Goal: Information Seeking & Learning: Learn about a topic

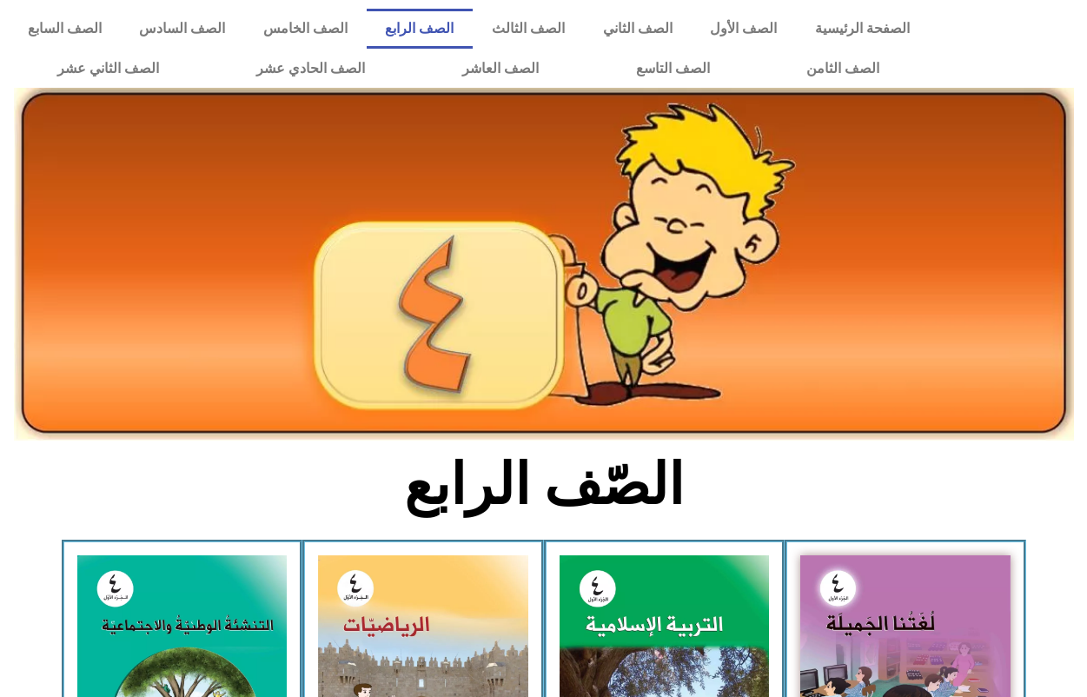
scroll to position [434, 0]
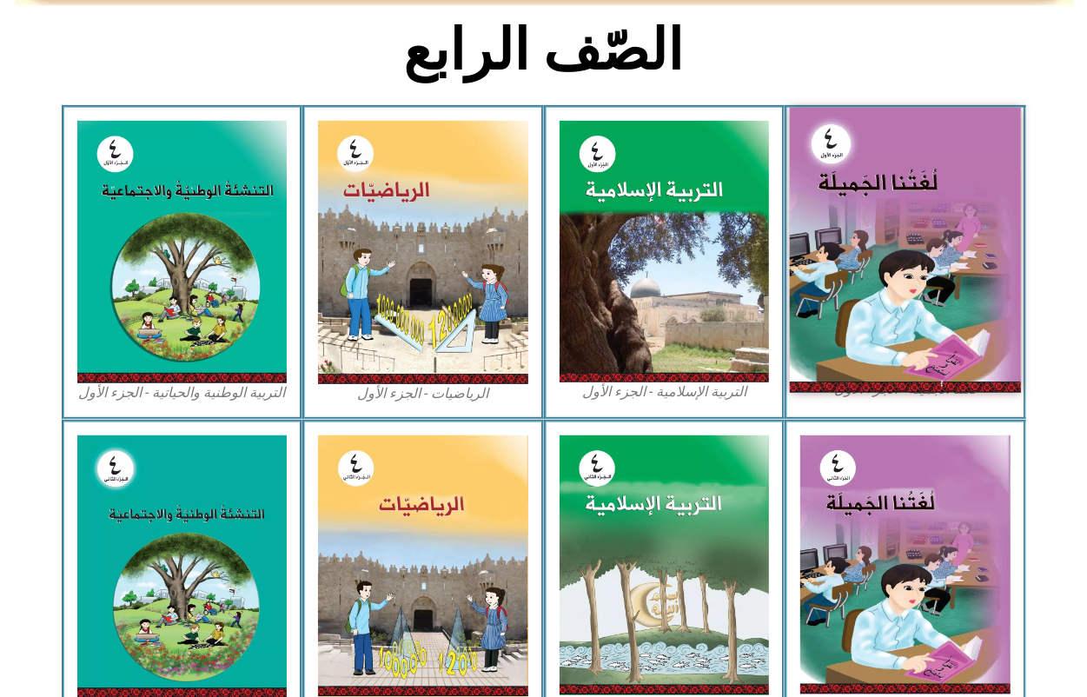
click at [922, 285] on img at bounding box center [905, 250] width 231 height 284
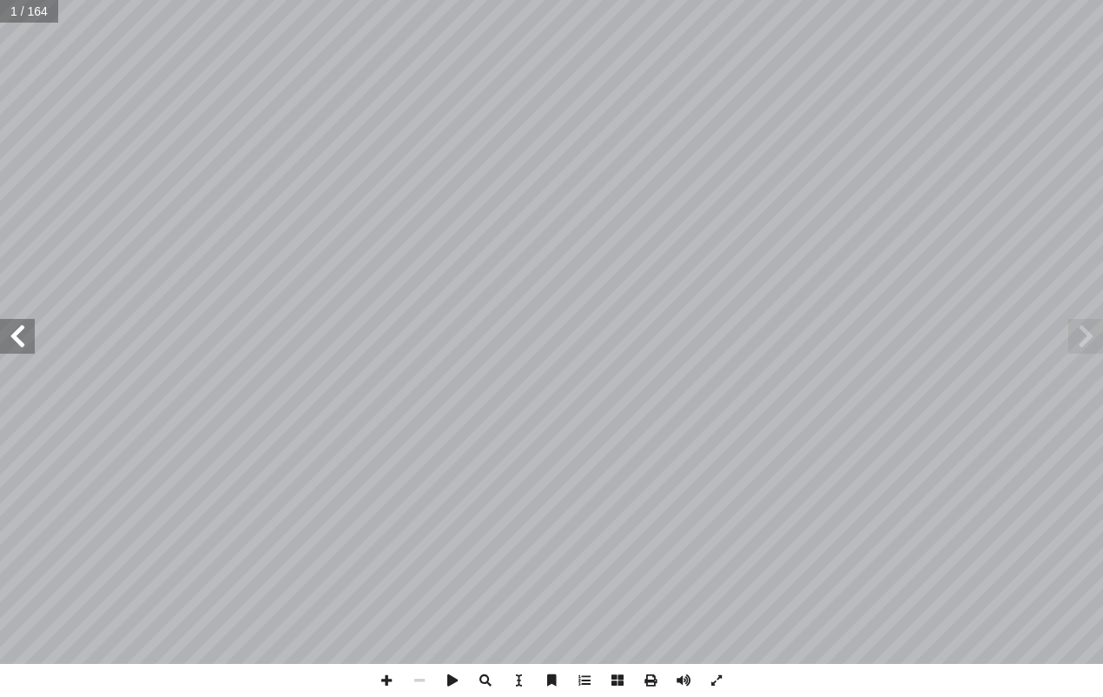
click at [10, 10] on input "text" at bounding box center [29, 11] width 58 height 23
type input "**"
click at [26, 337] on span at bounding box center [17, 336] width 35 height 35
click at [10, 328] on span at bounding box center [17, 336] width 35 height 35
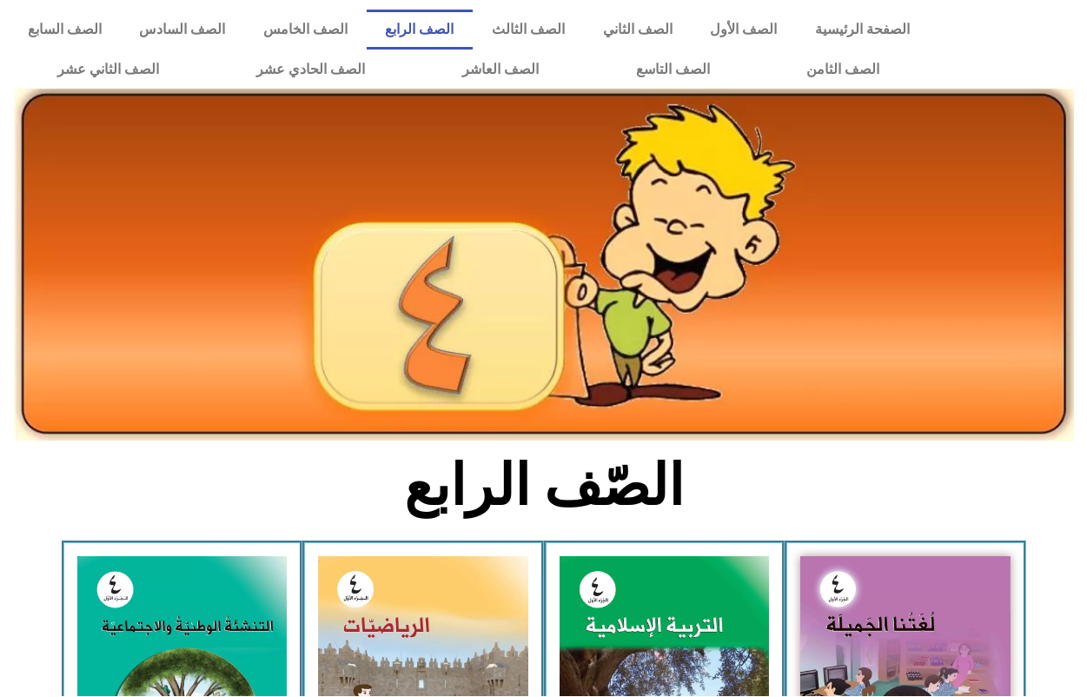
scroll to position [434, 0]
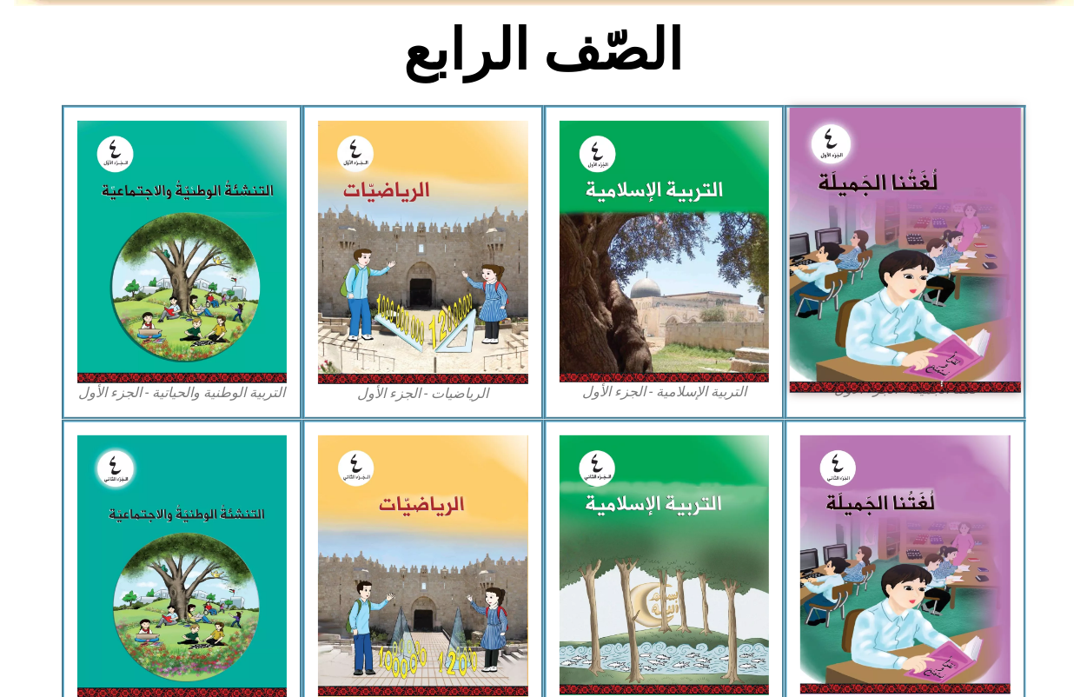
click at [922, 242] on img at bounding box center [905, 250] width 231 height 284
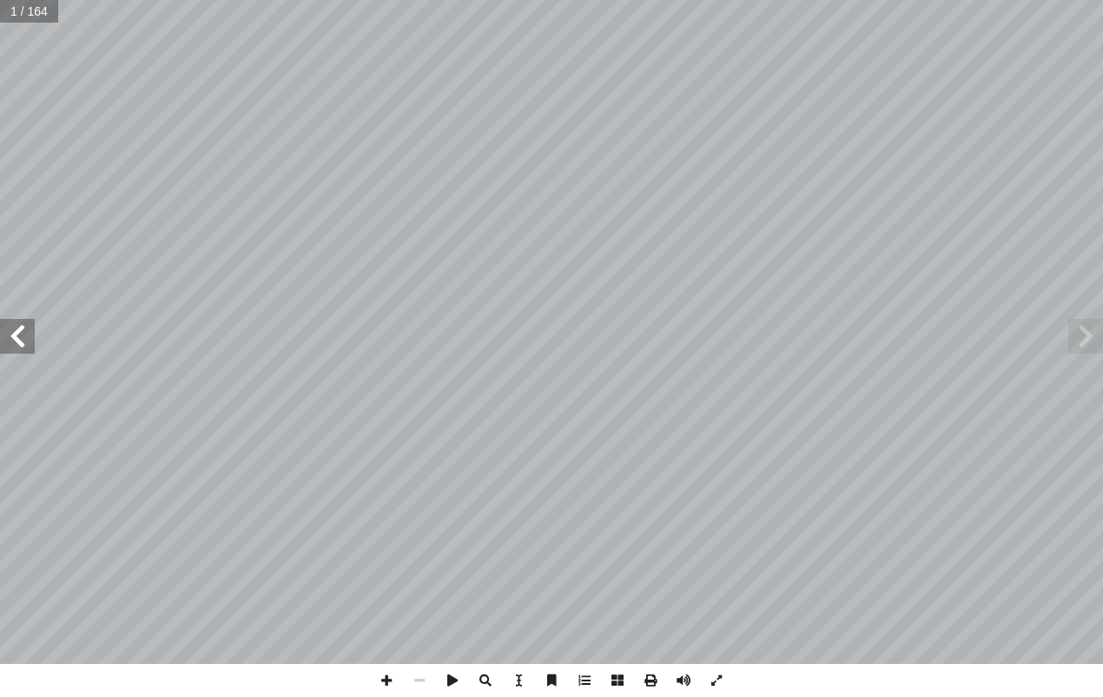
click at [31, 15] on input "text" at bounding box center [29, 11] width 58 height 23
type input "**"
click at [22, 337] on span at bounding box center [17, 336] width 35 height 35
click at [23, 349] on span at bounding box center [17, 336] width 35 height 35
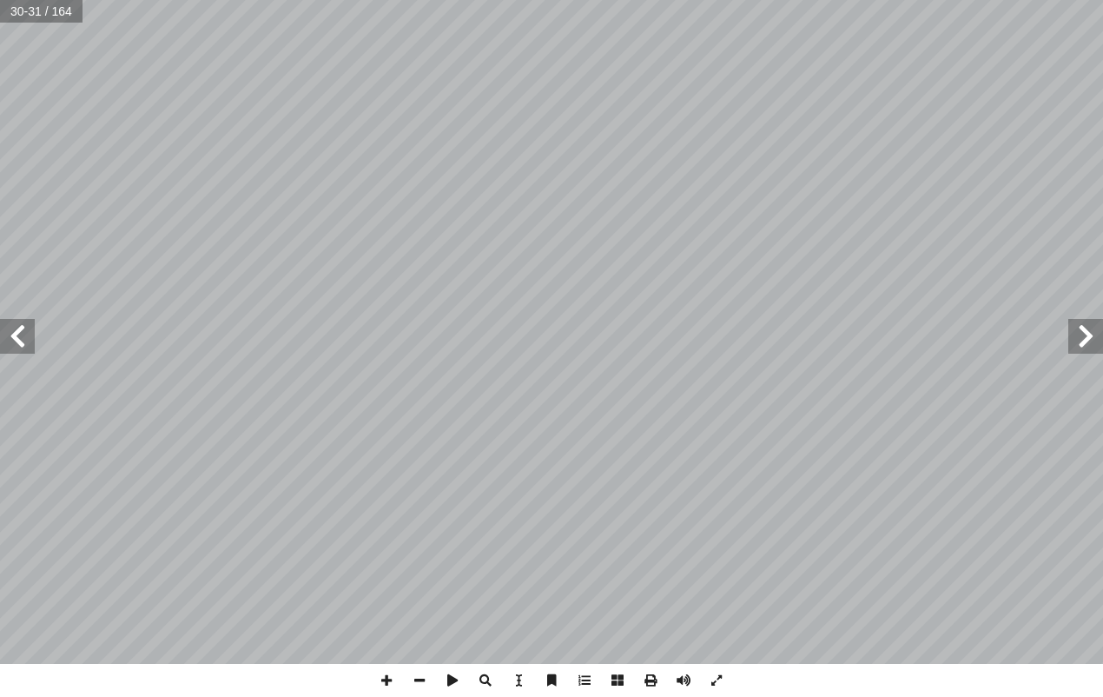
click at [22, 341] on span at bounding box center [17, 336] width 35 height 35
click at [1087, 337] on span at bounding box center [1086, 336] width 35 height 35
